Goal: Navigation & Orientation: Find specific page/section

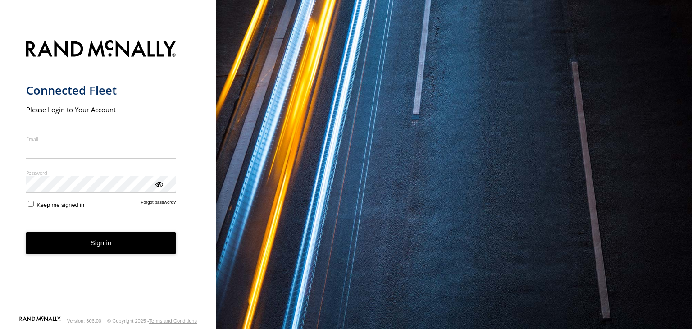
type input "**********"
click at [106, 251] on button "Sign in" at bounding box center [101, 243] width 150 height 22
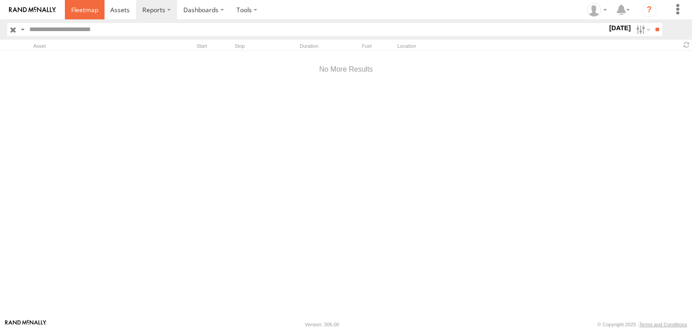
click at [83, 15] on link at bounding box center [85, 9] width 40 height 19
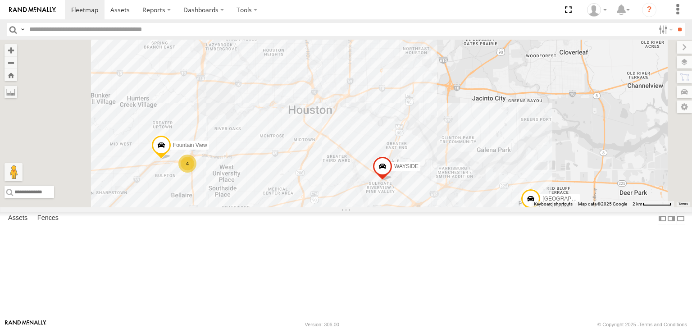
click at [196, 173] on div "4" at bounding box center [187, 164] width 18 height 18
